Goal: Check status: Check status

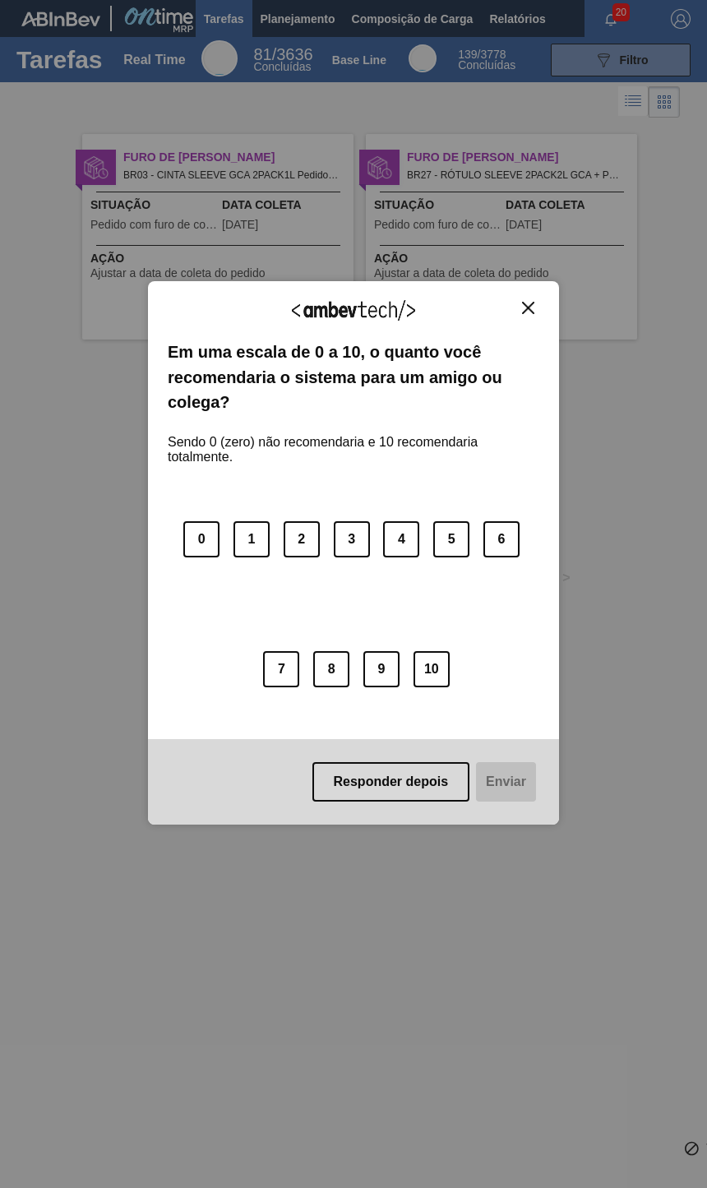
click at [553, 298] on div "Agradecemos seu feedback! Em uma escala de 0 a 10, o quanto você recomendaria o…" at bounding box center [353, 552] width 411 height 543
click at [533, 303] on img "Close" at bounding box center [528, 308] width 12 height 12
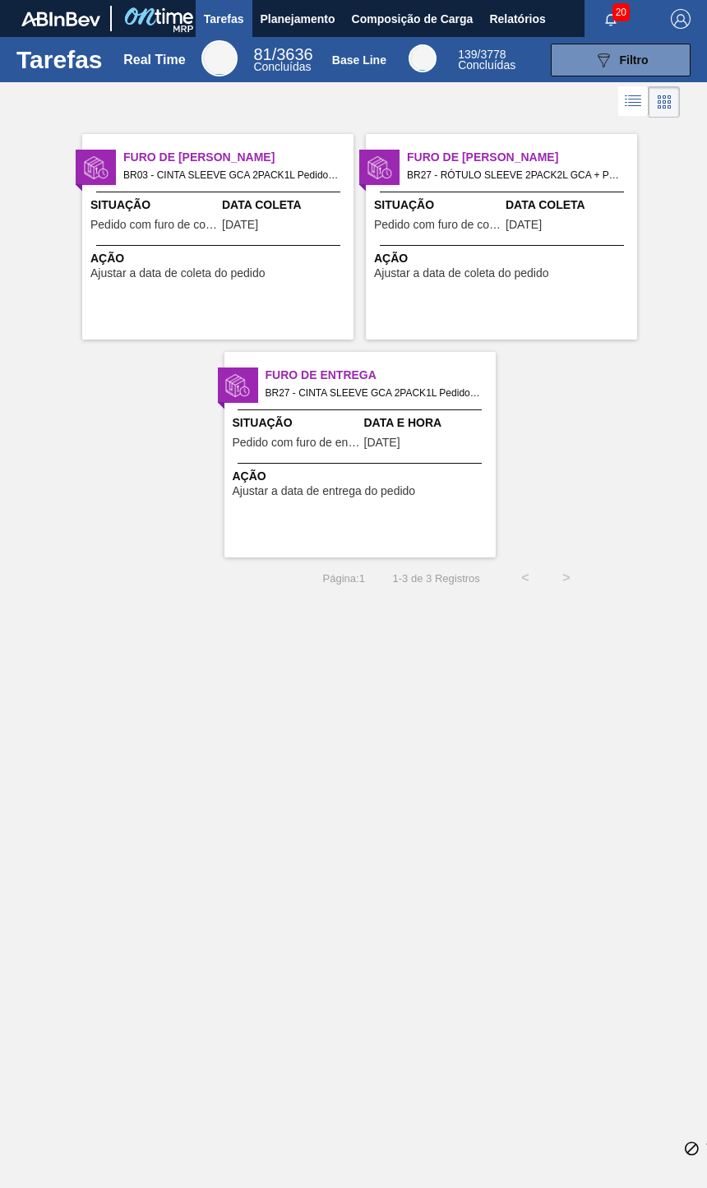
click at [324, 27] on span "Planejamento" at bounding box center [298, 19] width 75 height 20
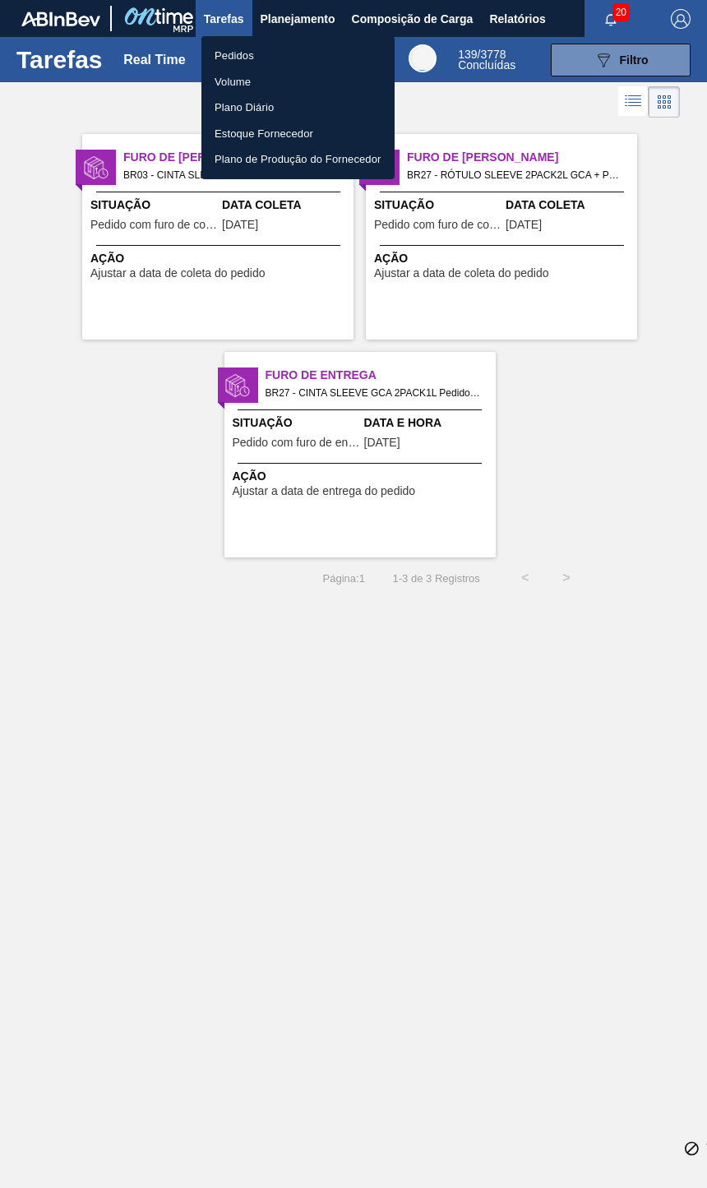
click at [267, 55] on li "Pedidos" at bounding box center [297, 56] width 193 height 26
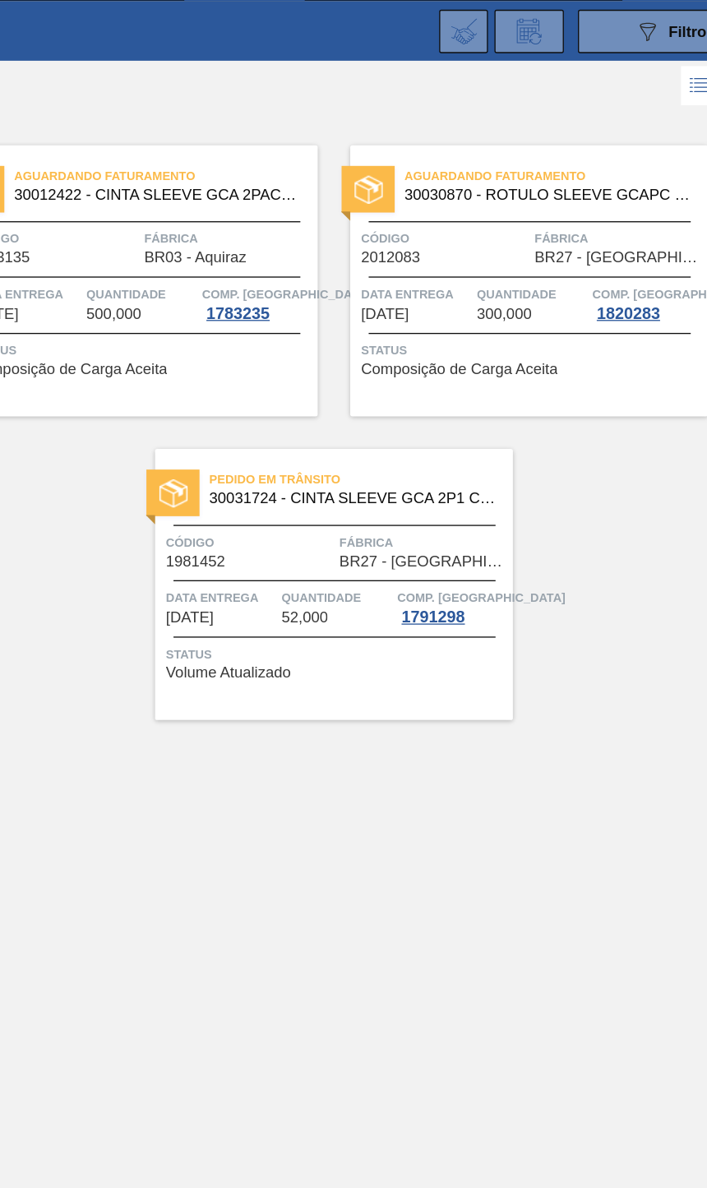
click at [562, 267] on div "1820283" at bounding box center [589, 273] width 54 height 13
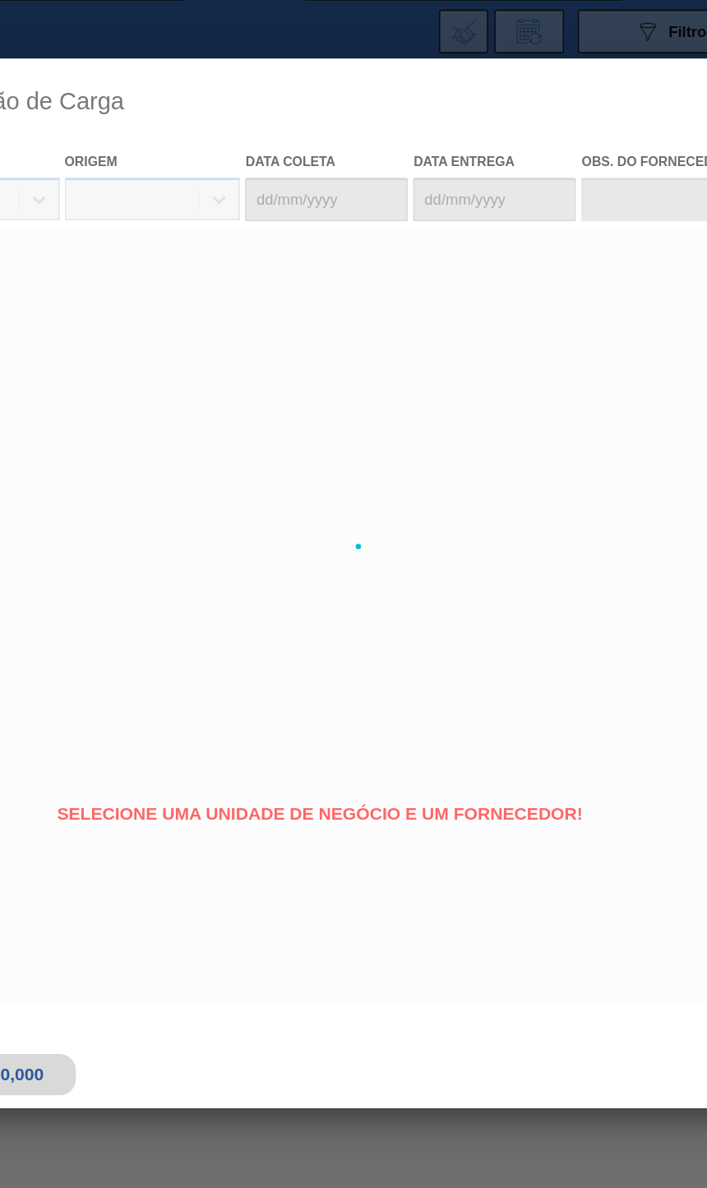
type coleta "[DATE]"
type entrega "[DATE]"
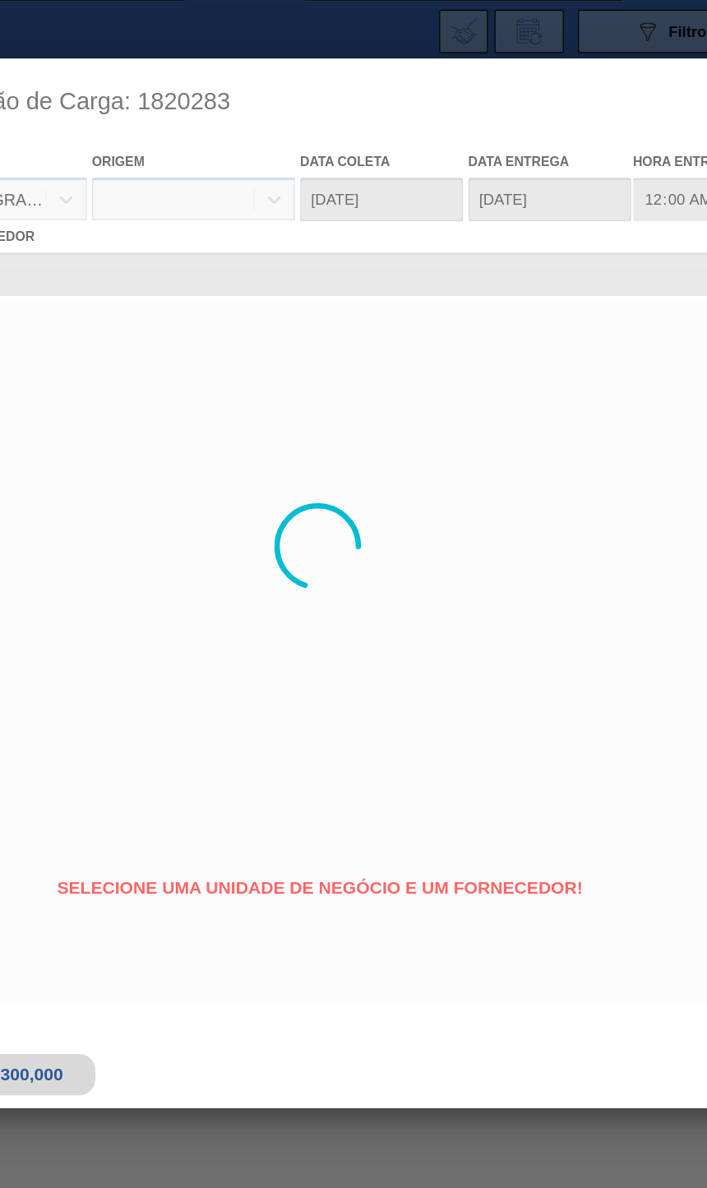
click at [372, 248] on div at bounding box center [353, 451] width 693 height 740
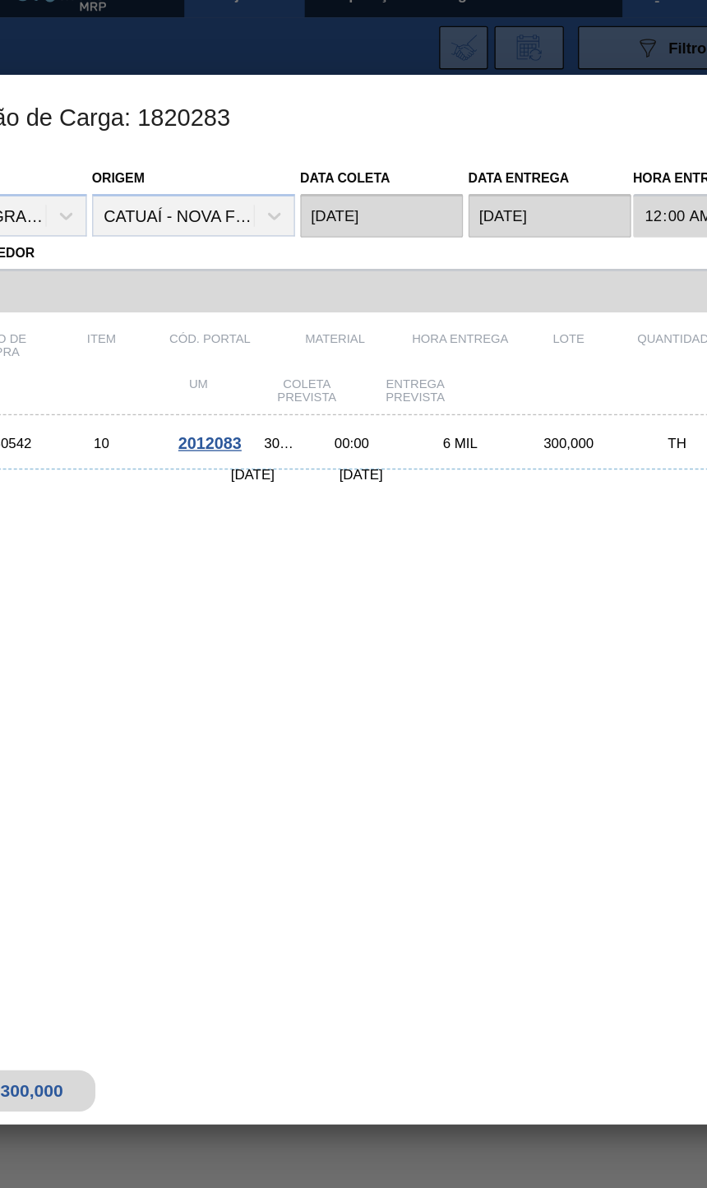
click at [57, 518] on div "5800350542 10 2012083 30030870 - ROTULO SLEEVE GCAPC 2PACK2L NIV24 00:00 6 MIL …" at bounding box center [351, 564] width 660 height 451
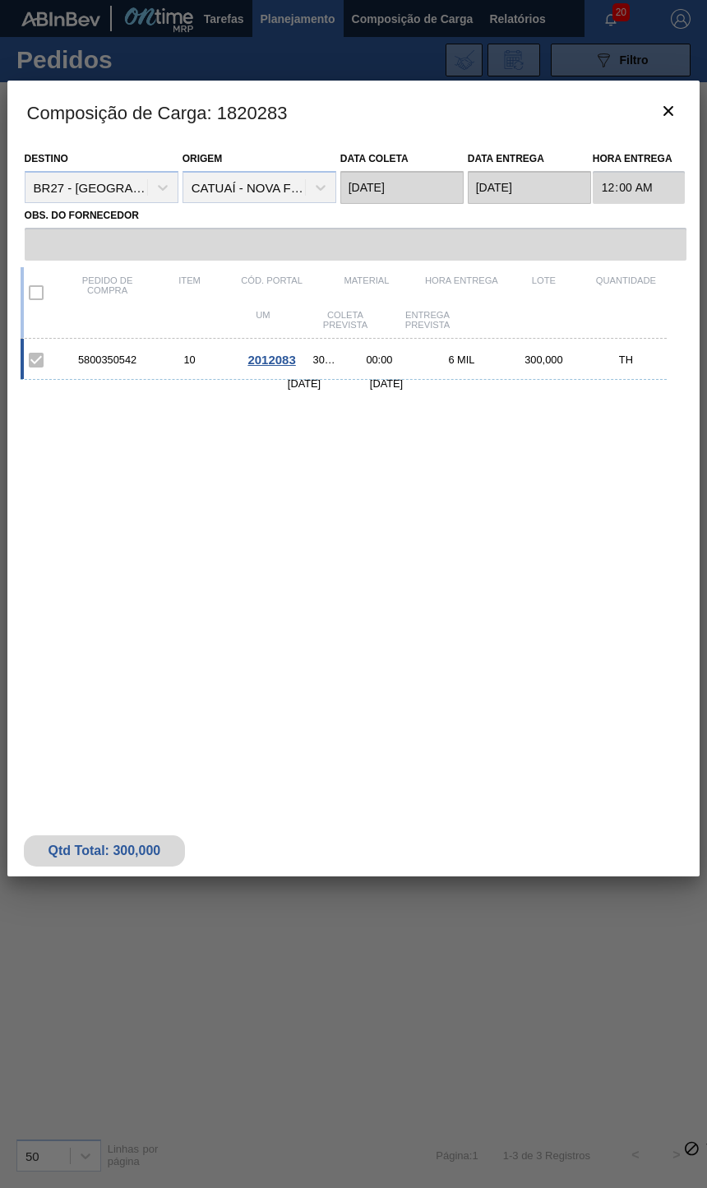
click at [649, 125] on button "botão de ícone" at bounding box center [668, 111] width 39 height 39
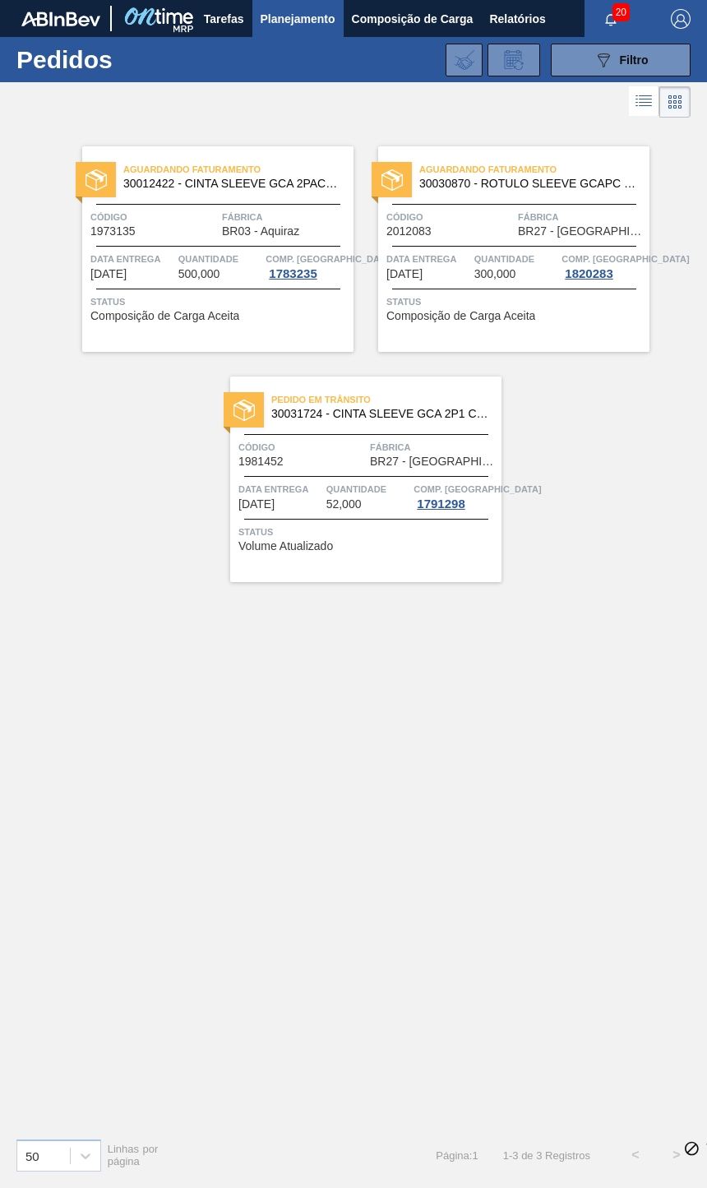
click at [330, 437] on div "Pedido em Trânsito 30031724 - CINTA SLEEVE GCA 2P1 C PRECO 7 99 NIV24 Código 19…" at bounding box center [365, 480] width 271 height 206
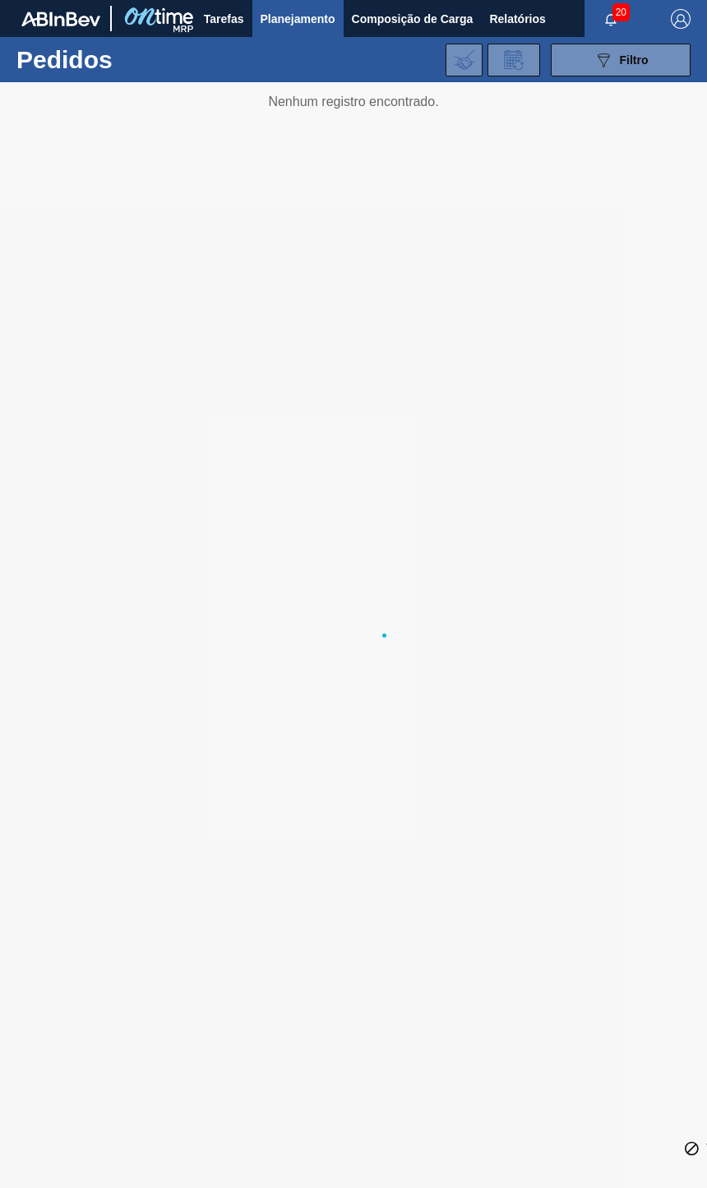
click at [570, 924] on div at bounding box center [353, 635] width 707 height 1106
click at [590, 485] on div at bounding box center [353, 635] width 707 height 1106
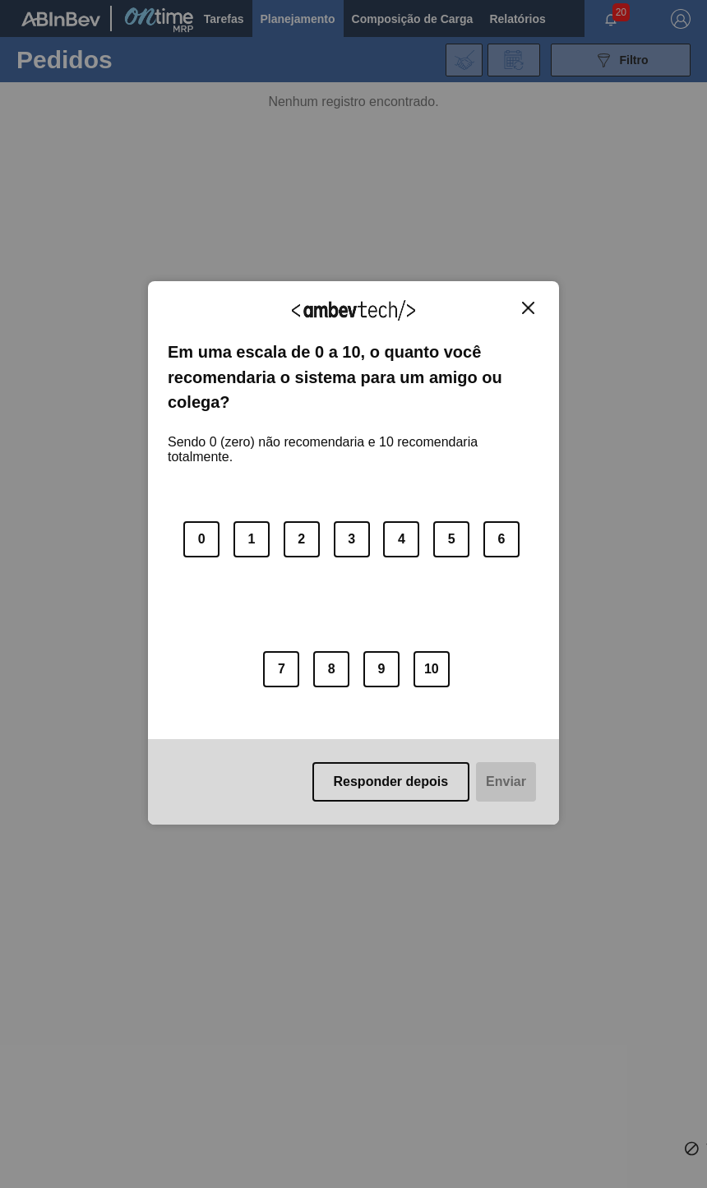
click at [529, 307] on img "Close" at bounding box center [528, 308] width 12 height 12
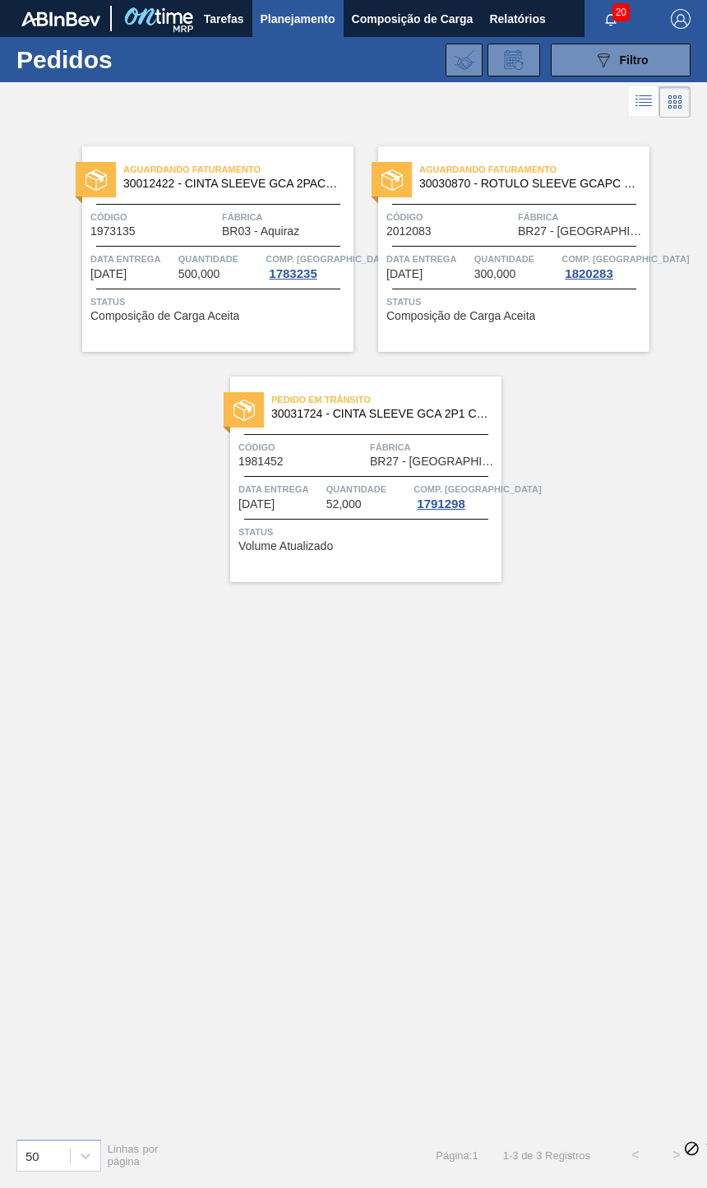
click at [491, 214] on span "Código" at bounding box center [450, 217] width 127 height 16
